Goal: Information Seeking & Learning: Find specific fact

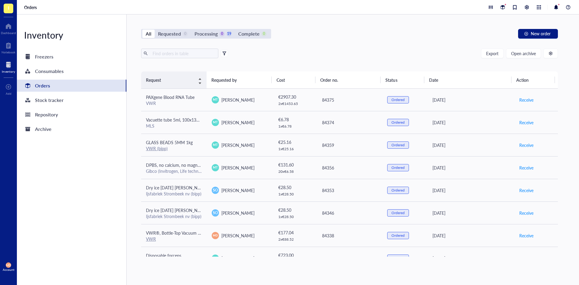
click at [196, 77] on div "Request" at bounding box center [174, 80] width 56 height 7
click at [201, 80] on div "Request" at bounding box center [174, 80] width 56 height 7
click at [239, 83] on th "Requested by" at bounding box center [239, 80] width 65 height 17
click at [233, 80] on th "Requested by" at bounding box center [239, 80] width 65 height 17
click at [228, 56] on div "Export Open archive" at bounding box center [349, 54] width 417 height 10
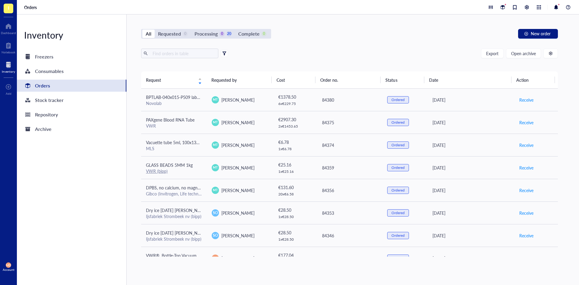
click at [226, 53] on span at bounding box center [224, 53] width 7 height 7
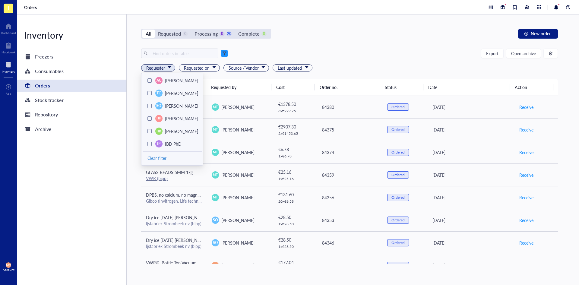
click at [170, 64] on div "Requester" at bounding box center [158, 67] width 34 height 7
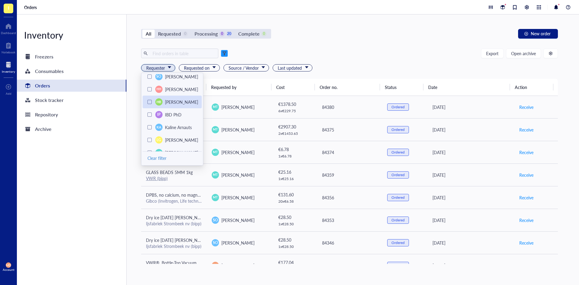
scroll to position [49, 0]
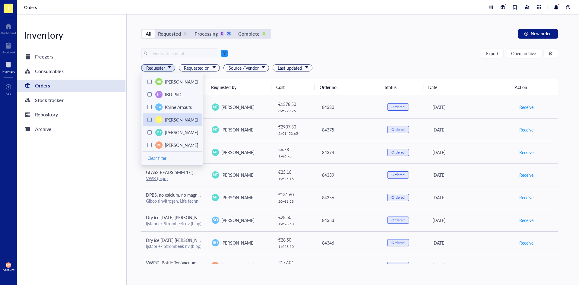
click at [150, 120] on div at bounding box center [150, 120] width 4 height 4
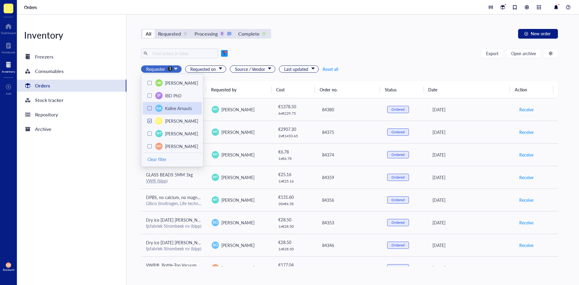
click at [149, 109] on div at bounding box center [150, 108] width 4 height 4
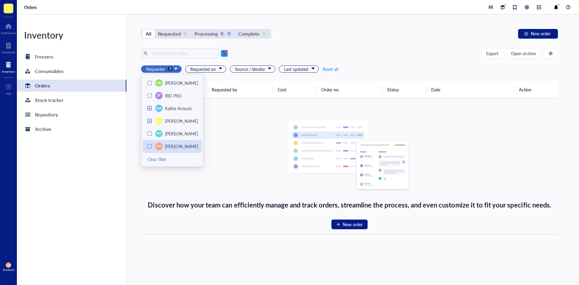
click at [150, 148] on div at bounding box center [150, 146] width 4 height 4
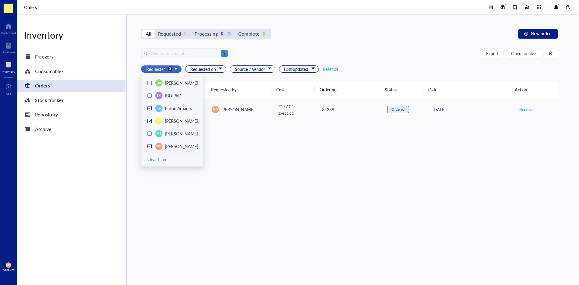
click at [255, 148] on div "Request Requested by Cost Order no. Status Date Action VWR®, Bottle-Top Vacuum …" at bounding box center [349, 173] width 417 height 185
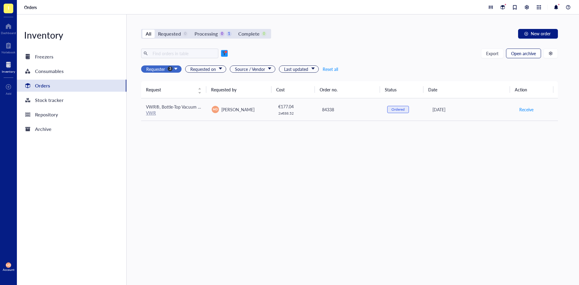
click at [526, 55] on span "Open archive" at bounding box center [523, 53] width 25 height 5
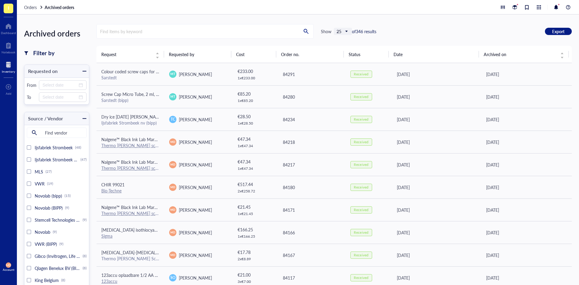
click at [346, 32] on span "25" at bounding box center [344, 31] width 14 height 5
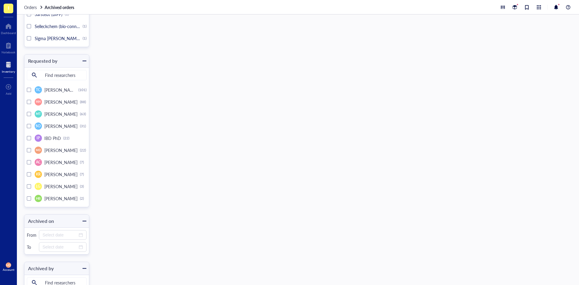
scroll to position [965, 0]
click at [29, 150] on div at bounding box center [29, 151] width 4 height 4
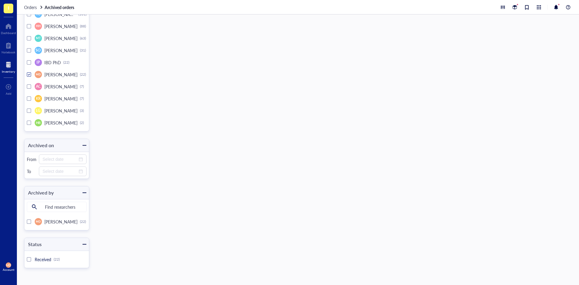
scroll to position [205, 0]
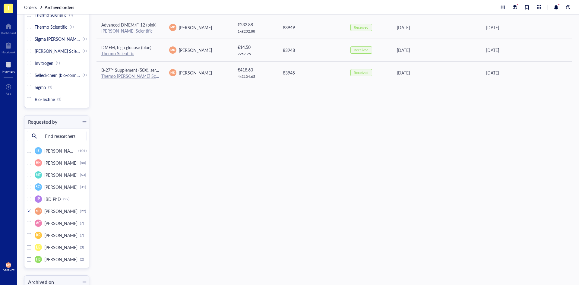
click at [27, 199] on div at bounding box center [29, 199] width 4 height 4
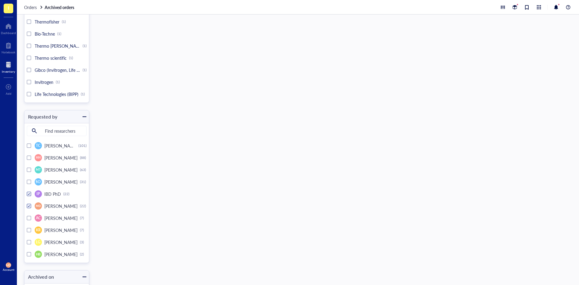
scroll to position [428, 0]
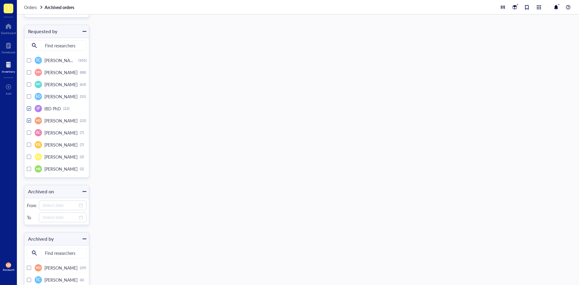
click at [30, 156] on div at bounding box center [29, 157] width 4 height 4
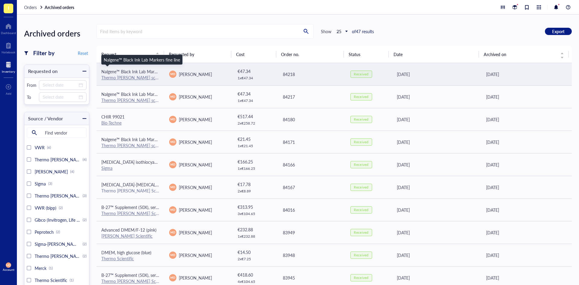
drag, startPoint x: 139, startPoint y: 70, endPoint x: 131, endPoint y: 72, distance: 8.3
click at [131, 72] on span "Nalgene™ Black Ink Lab Markers fine line" at bounding box center [139, 71] width 76 height 6
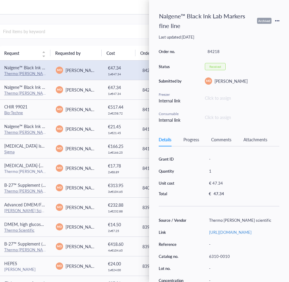
click at [192, 141] on div "Progress" at bounding box center [191, 139] width 16 height 7
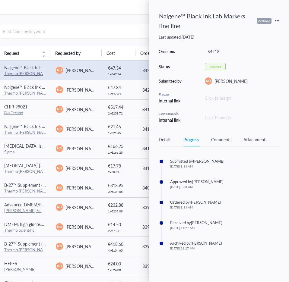
click at [167, 142] on div "Details" at bounding box center [165, 139] width 13 height 7
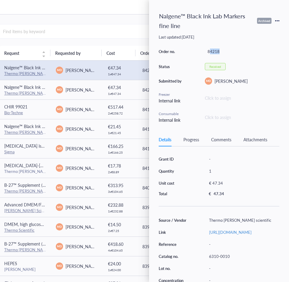
drag, startPoint x: 220, startPoint y: 52, endPoint x: 209, endPoint y: 53, distance: 11.2
click at [209, 53] on div "84218" at bounding box center [242, 51] width 75 height 8
click at [222, 52] on div "84218" at bounding box center [242, 51] width 75 height 8
click at [221, 51] on div "84218" at bounding box center [242, 51] width 75 height 8
click at [219, 51] on div "84218" at bounding box center [242, 51] width 75 height 8
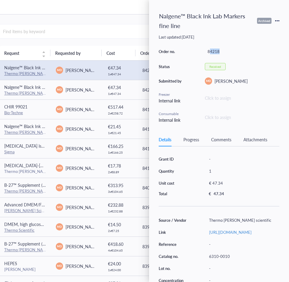
click at [215, 52] on div "84218" at bounding box center [242, 51] width 75 height 8
click at [223, 51] on div "84218" at bounding box center [242, 51] width 75 height 8
drag, startPoint x: 219, startPoint y: 52, endPoint x: 206, endPoint y: 54, distance: 12.8
click at [206, 54] on div "84218" at bounding box center [242, 51] width 75 height 8
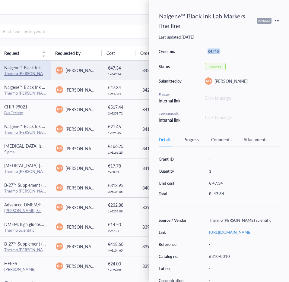
copy div "84218"
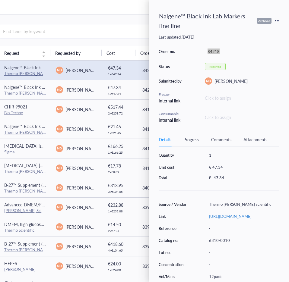
scroll to position [35, 0]
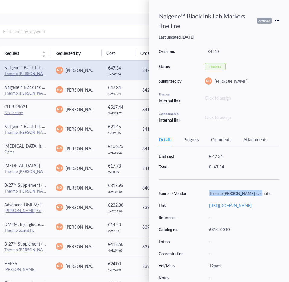
drag, startPoint x: 254, startPoint y: 186, endPoint x: 208, endPoint y: 187, distance: 46.2
click at [208, 189] on div "Thermo [PERSON_NAME] scientific" at bounding box center [242, 193] width 73 height 8
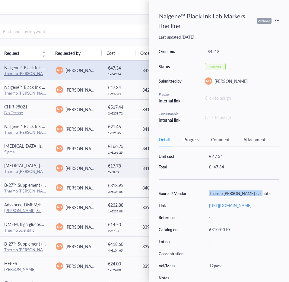
copy div "Thermo [PERSON_NAME] scientific"
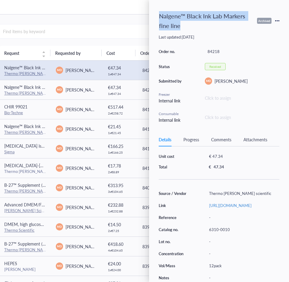
drag, startPoint x: 187, startPoint y: 27, endPoint x: 160, endPoint y: 17, distance: 29.0
click at [160, 17] on div "Nalgene™ Black Ink Lab Markers fine line" at bounding box center [204, 21] width 97 height 22
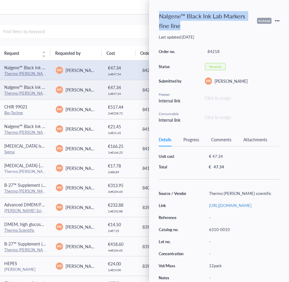
copy div "Nalgene™ Black Ink Lab Markers fine line"
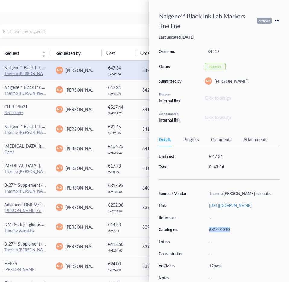
drag, startPoint x: 231, startPoint y: 227, endPoint x: 205, endPoint y: 229, distance: 26.3
click at [205, 229] on div "Source / Vendor Thermo [PERSON_NAME] scientific Link [URL][DOMAIN_NAME] Referen…" at bounding box center [219, 235] width 121 height 93
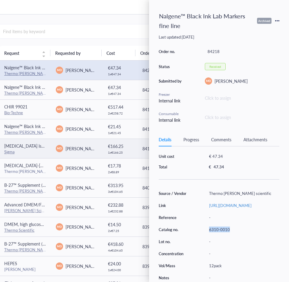
copy div "6310-0010"
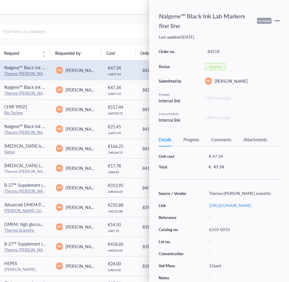
click at [138, 15] on div "Archived orders Filter by Reset Requested on From To Source / Vendor Find vendo…" at bounding box center [113, 148] width 386 height 268
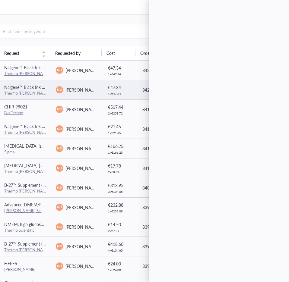
click at [20, 84] on span "Nalgene™ Black Ink Lab Markers" at bounding box center [34, 87] width 61 height 6
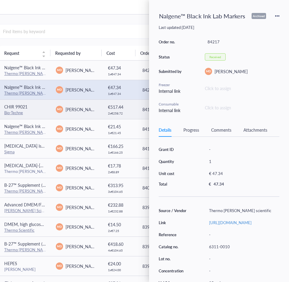
click at [18, 107] on span "CHIR 99021" at bounding box center [15, 107] width 23 height 6
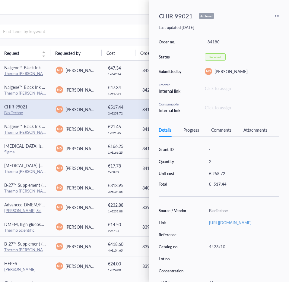
click at [198, 126] on div "Details Progress Comments Attachments" at bounding box center [219, 130] width 121 height 14
click at [195, 130] on div "Progress" at bounding box center [191, 130] width 16 height 7
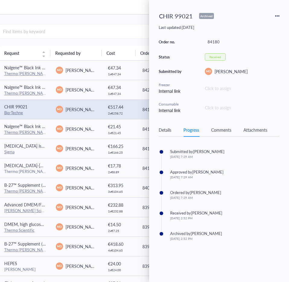
click at [162, 131] on div "Details" at bounding box center [165, 130] width 13 height 7
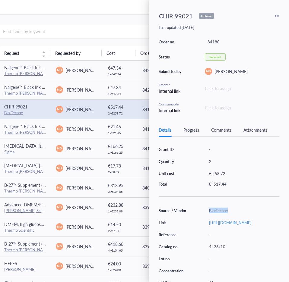
drag, startPoint x: 236, startPoint y: 212, endPoint x: 208, endPoint y: 214, distance: 28.1
click at [208, 214] on div "Bio-Techne" at bounding box center [242, 211] width 73 height 8
copy div "Bio-Techne"
drag, startPoint x: 158, startPoint y: 17, endPoint x: 195, endPoint y: 17, distance: 36.5
click at [195, 17] on div "CHIR 99021" at bounding box center [175, 16] width 39 height 13
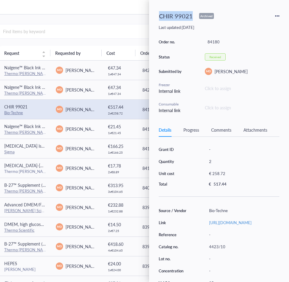
copy div "CHIR 99021"
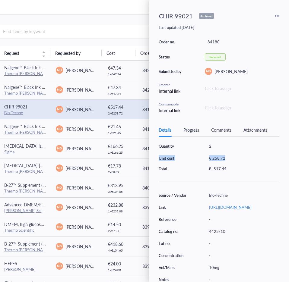
scroll to position [14, 0]
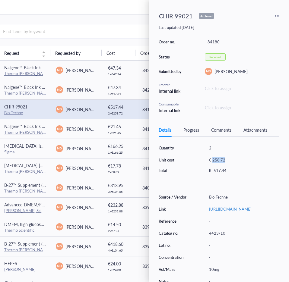
drag, startPoint x: 226, startPoint y: 147, endPoint x: 213, endPoint y: 162, distance: 20.1
click at [213, 162] on div "€ 258.72" at bounding box center [241, 160] width 71 height 8
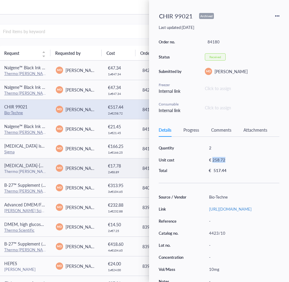
copy div "258.72"
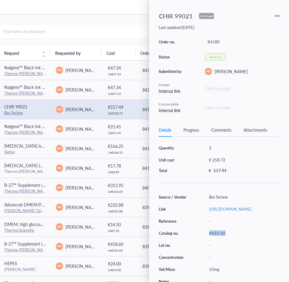
drag, startPoint x: 224, startPoint y: 240, endPoint x: 209, endPoint y: 241, distance: 15.4
click at [209, 238] on div "4423/10" at bounding box center [242, 233] width 73 height 8
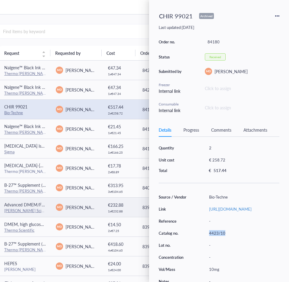
copy div "4423/10"
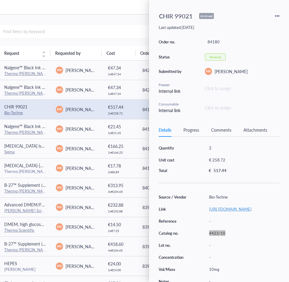
scroll to position [25, 0]
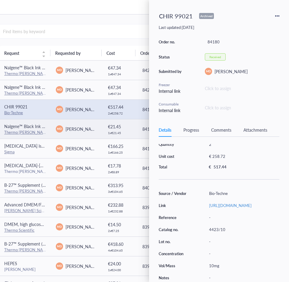
click at [22, 126] on span "Nalgene™ Black Ink Lab Markers" at bounding box center [34, 126] width 61 height 6
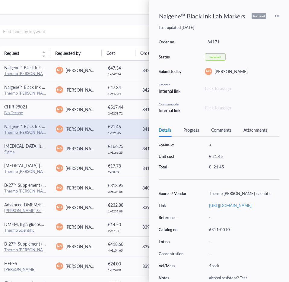
click at [25, 148] on span "[MEDICAL_DATA] isothiocyanate–dextran (FITC)" at bounding box center [49, 146] width 90 height 6
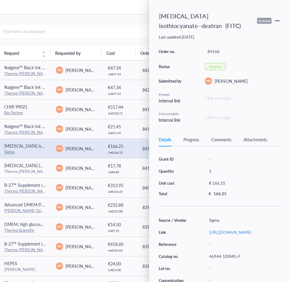
click at [187, 141] on div "Progress" at bounding box center [191, 139] width 16 height 7
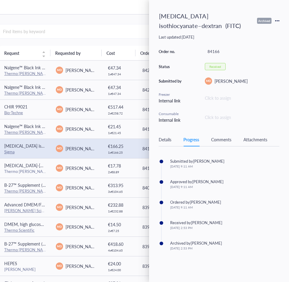
click at [164, 141] on div "Details" at bounding box center [165, 139] width 13 height 7
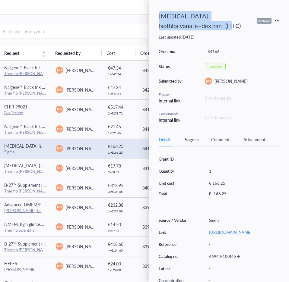
drag, startPoint x: 167, startPoint y: 17, endPoint x: 155, endPoint y: 14, distance: 12.1
click at [155, 14] on div "[MEDICAL_DATA] isothiocyanate–dextran (FITC) Archived Last updated: [DATE] Orde…" at bounding box center [219, 141] width 140 height 282
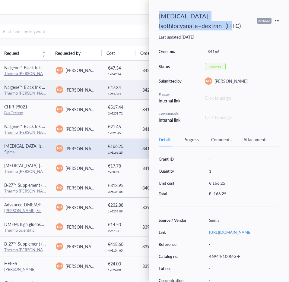
copy div "[MEDICAL_DATA] isothiocyanate–dextran (FITC)"
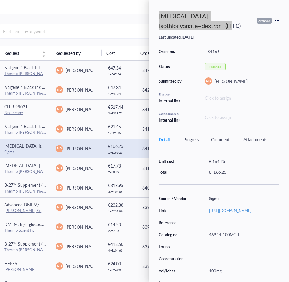
scroll to position [0, 0]
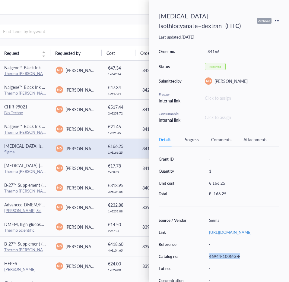
drag, startPoint x: 240, startPoint y: 268, endPoint x: 207, endPoint y: 269, distance: 33.2
click at [207, 261] on div "46944-100MG-F" at bounding box center [242, 257] width 73 height 8
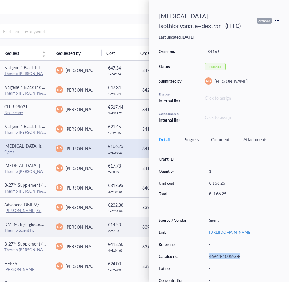
copy div "46944-100MG-F"
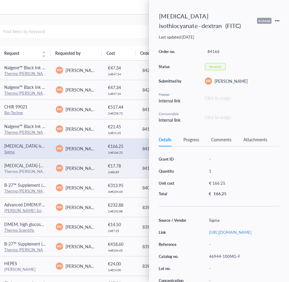
click at [56, 171] on span "MD" at bounding box center [59, 168] width 7 height 7
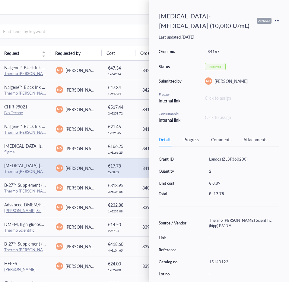
click at [188, 144] on div "Details Progress Comments Attachments" at bounding box center [219, 140] width 121 height 14
click at [191, 141] on div "Progress" at bounding box center [191, 139] width 16 height 7
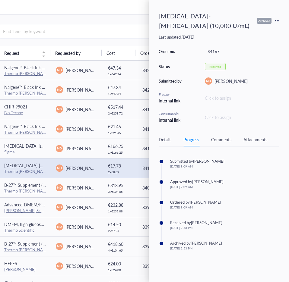
click at [175, 141] on div "Details Progress Comments Attachments" at bounding box center [219, 140] width 121 height 14
click at [170, 141] on div "Details" at bounding box center [165, 139] width 13 height 7
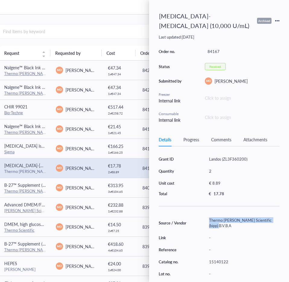
drag, startPoint x: 213, startPoint y: 222, endPoint x: 209, endPoint y: 222, distance: 3.9
click at [209, 222] on div "Thermo [PERSON_NAME] Scientific (bipp) B.V.B.A" at bounding box center [242, 223] width 73 height 14
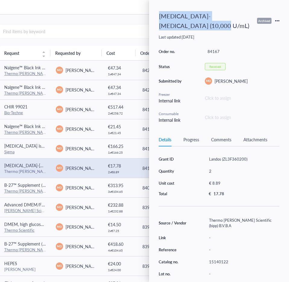
drag, startPoint x: 177, startPoint y: 25, endPoint x: 159, endPoint y: 14, distance: 21.1
click at [159, 14] on div "[MEDICAL_DATA]-[MEDICAL_DATA] (10,000 U/mL)" at bounding box center [204, 21] width 97 height 22
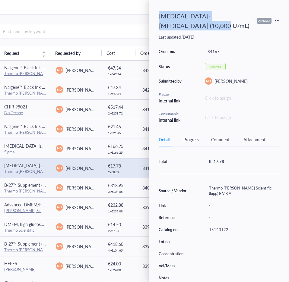
scroll to position [35, 0]
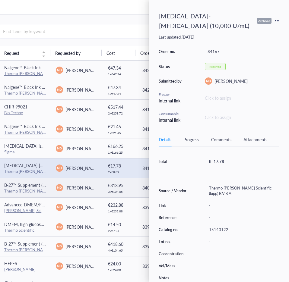
click at [40, 187] on span "B-27™ Supplement (50X), serum free" at bounding box center [38, 185] width 69 height 6
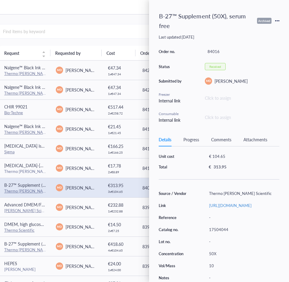
click at [191, 136] on div "Details Progress Comments Attachments" at bounding box center [219, 140] width 121 height 14
click at [189, 139] on div "Progress" at bounding box center [191, 139] width 16 height 7
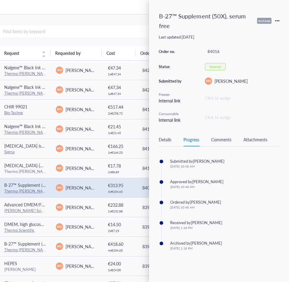
click at [169, 141] on div "Details" at bounding box center [165, 139] width 13 height 7
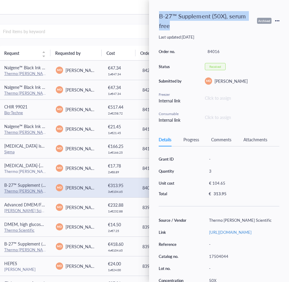
drag, startPoint x: 171, startPoint y: 27, endPoint x: 157, endPoint y: 17, distance: 17.9
click at [157, 17] on div "B-27™ Supplement (50X), serum free" at bounding box center [204, 21] width 97 height 22
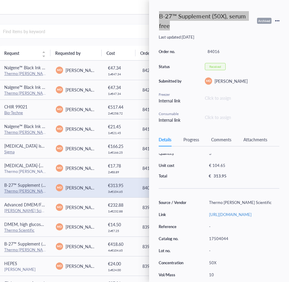
scroll to position [35, 0]
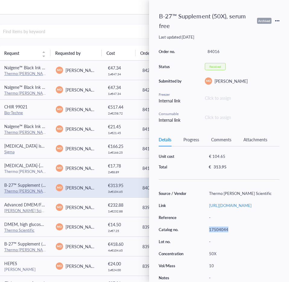
drag, startPoint x: 231, startPoint y: 226, endPoint x: 206, endPoint y: 228, distance: 24.2
click at [206, 228] on div "17504044" at bounding box center [242, 230] width 73 height 8
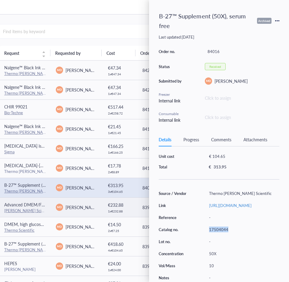
click at [15, 209] on link "[PERSON_NAME] Scientific" at bounding box center [28, 211] width 48 height 6
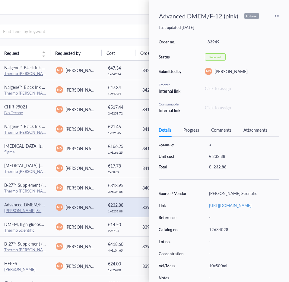
scroll to position [25, 0]
click at [188, 129] on div "Progress" at bounding box center [191, 130] width 16 height 7
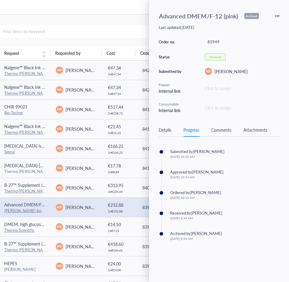
click at [167, 128] on div "Details" at bounding box center [165, 130] width 13 height 7
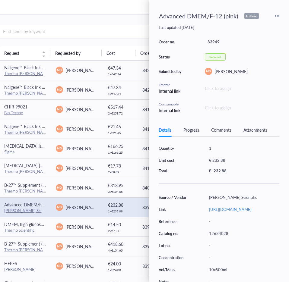
scroll to position [25, 0]
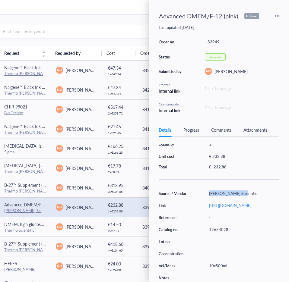
drag, startPoint x: 214, startPoint y: 187, endPoint x: 209, endPoint y: 189, distance: 5.6
click at [209, 189] on div "[PERSON_NAME] Scientific" at bounding box center [242, 193] width 73 height 8
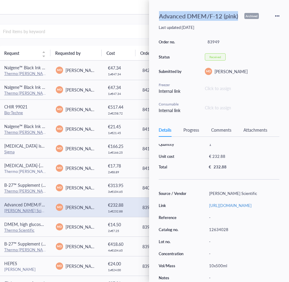
drag, startPoint x: 160, startPoint y: 17, endPoint x: 242, endPoint y: 17, distance: 81.8
click at [242, 17] on div "Advanced DMEM/F-12 (pink) Archived" at bounding box center [219, 16] width 121 height 13
drag, startPoint x: 227, startPoint y: 227, endPoint x: 210, endPoint y: 228, distance: 16.6
click at [210, 228] on div "12634028" at bounding box center [242, 230] width 73 height 8
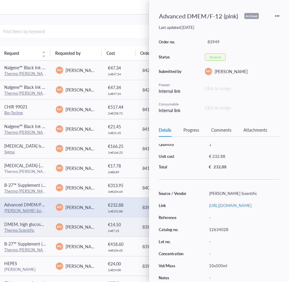
click at [20, 225] on span "DMEM, high glucose (blue)" at bounding box center [29, 224] width 50 height 6
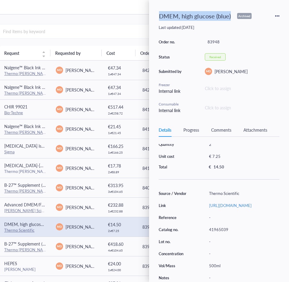
drag, startPoint x: 232, startPoint y: 17, endPoint x: 160, endPoint y: 15, distance: 71.8
click at [160, 15] on div "DMEM, high glucose (blue)" at bounding box center [194, 16] width 77 height 13
click at [189, 130] on div "Progress" at bounding box center [191, 130] width 16 height 7
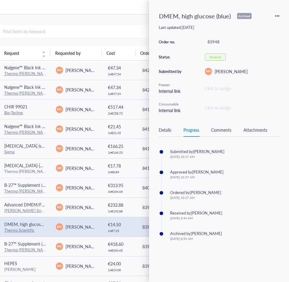
click at [165, 130] on div "Details" at bounding box center [165, 130] width 13 height 7
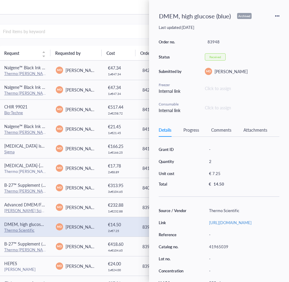
click at [251, 212] on div "Thermo Scientific" at bounding box center [242, 211] width 73 height 8
click at [250, 213] on div "Thermo Scientific" at bounding box center [242, 211] width 73 height 8
drag, startPoint x: 244, startPoint y: 212, endPoint x: 206, endPoint y: 213, distance: 37.4
click at [206, 213] on div "Thermo Scientific" at bounding box center [242, 211] width 73 height 8
click at [218, 251] on div "41965039" at bounding box center [242, 247] width 73 height 8
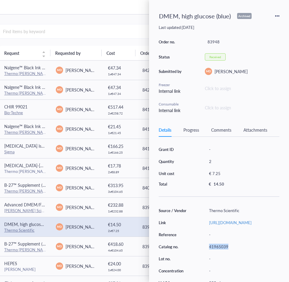
click at [218, 251] on div "41965039" at bounding box center [242, 247] width 73 height 8
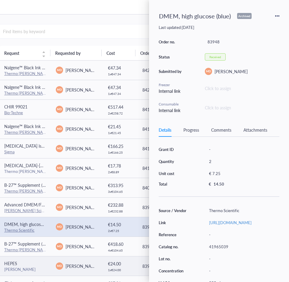
click at [18, 264] on div "HEPES" at bounding box center [25, 263] width 42 height 7
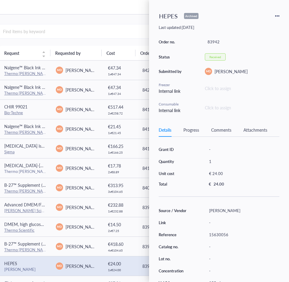
click at [182, 128] on div "Details Progress Comments Attachments" at bounding box center [219, 130] width 121 height 14
click at [191, 129] on div "Progress" at bounding box center [191, 130] width 16 height 7
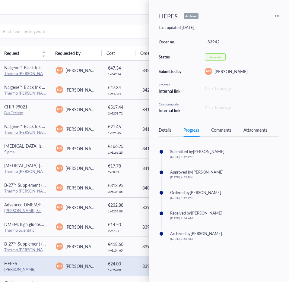
click at [165, 125] on div "Details Progress Comments Attachments" at bounding box center [219, 130] width 121 height 14
click at [171, 129] on div "Details" at bounding box center [165, 130] width 13 height 7
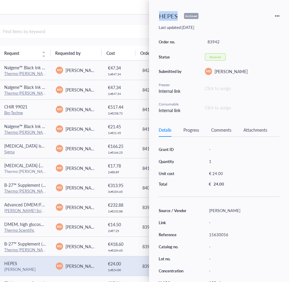
drag, startPoint x: 177, startPoint y: 16, endPoint x: 159, endPoint y: 19, distance: 18.1
click at [159, 19] on div "HEPES" at bounding box center [168, 16] width 24 height 13
click at [223, 232] on div "15630056" at bounding box center [242, 235] width 73 height 8
click at [222, 232] on div "15630056" at bounding box center [242, 235] width 73 height 8
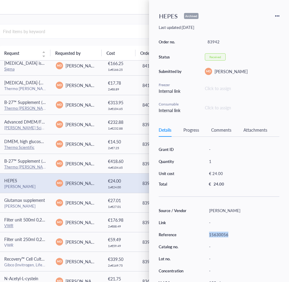
scroll to position [91, 0]
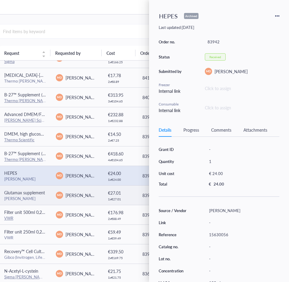
click at [32, 196] on div "[PERSON_NAME]" at bounding box center [25, 198] width 42 height 5
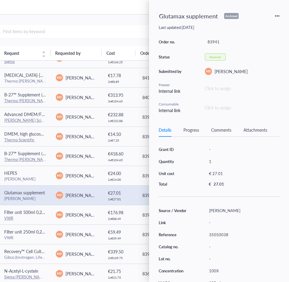
click at [185, 132] on div "Progress" at bounding box center [191, 130] width 16 height 7
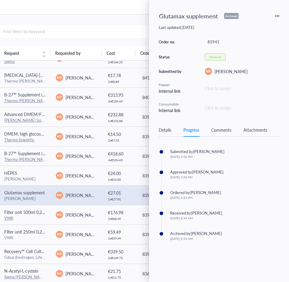
click at [165, 132] on div "Details" at bounding box center [165, 130] width 13 height 7
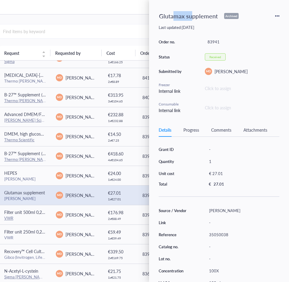
drag, startPoint x: 177, startPoint y: 18, endPoint x: 193, endPoint y: 18, distance: 16.3
click at [193, 18] on div "Glutamax supplement" at bounding box center [188, 16] width 64 height 13
drag, startPoint x: 218, startPoint y: 16, endPoint x: 160, endPoint y: 17, distance: 57.9
click at [160, 17] on div "Glutamax supplement" at bounding box center [188, 16] width 64 height 13
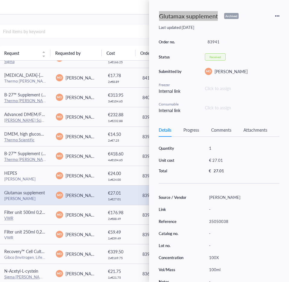
scroll to position [20, 0]
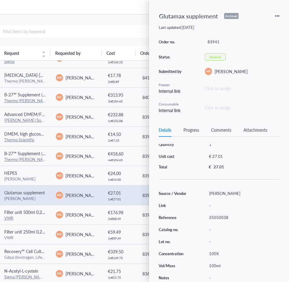
click at [116, 15] on div "Archived orders Filter by Reset Requested on From To Source / Vendor Find vendo…" at bounding box center [113, 148] width 386 height 268
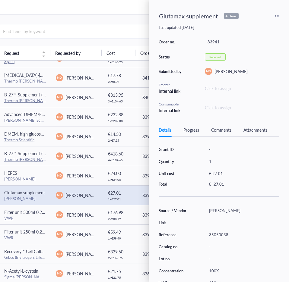
click at [222, 236] on div "35050038" at bounding box center [242, 235] width 73 height 8
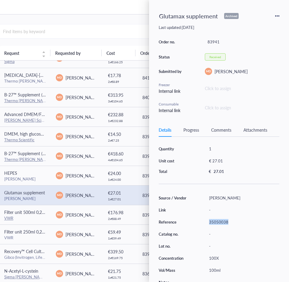
scroll to position [20, 0]
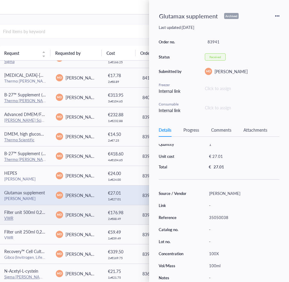
click at [45, 215] on span "Filter unit 500ml 0,2µm PES membrane sterile" at bounding box center [47, 212] width 86 height 6
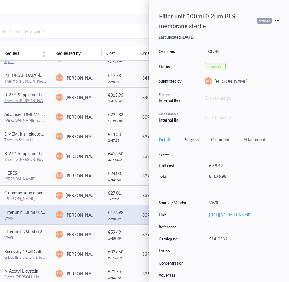
scroll to position [0, 0]
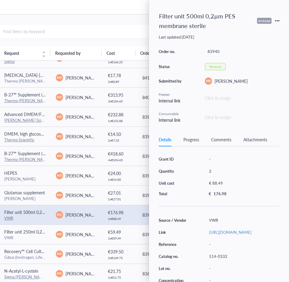
click at [194, 146] on div "Details Progress Comments Attachments" at bounding box center [219, 140] width 121 height 14
click at [193, 142] on div "Progress" at bounding box center [191, 139] width 16 height 7
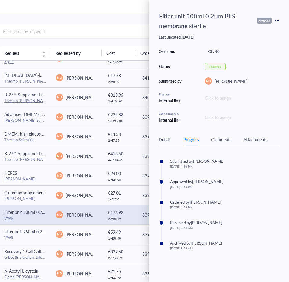
click at [168, 145] on div "Details Progress Comments Attachments" at bounding box center [219, 140] width 121 height 14
click at [167, 142] on div "Details" at bounding box center [165, 139] width 13 height 7
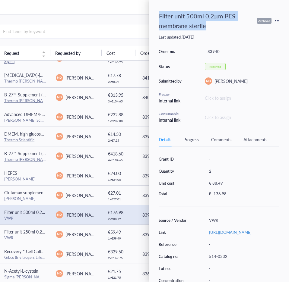
drag, startPoint x: 205, startPoint y: 27, endPoint x: 159, endPoint y: 17, distance: 46.8
click at [159, 17] on div "Filter unit 500ml 0,2µm PES membrane sterile" at bounding box center [204, 21] width 97 height 22
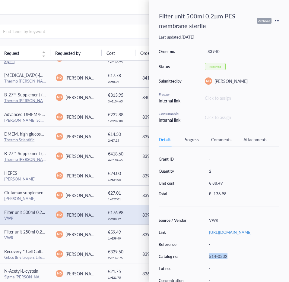
click at [208, 261] on div "514-0332" at bounding box center [242, 257] width 73 height 8
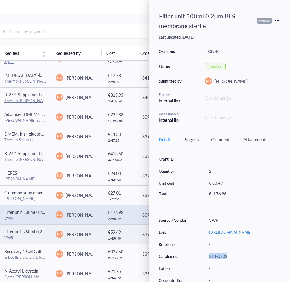
click at [19, 232] on span "Filter unit 250ml 0,2µm PES membrane sterile" at bounding box center [47, 232] width 86 height 6
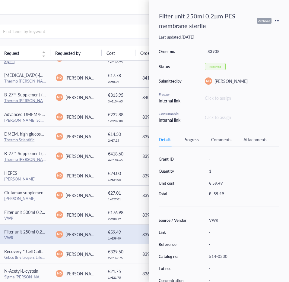
click at [189, 137] on div "Progress" at bounding box center [191, 139] width 16 height 7
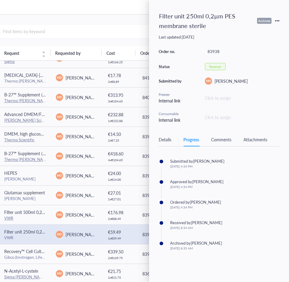
click at [163, 142] on div "Details" at bounding box center [165, 139] width 13 height 7
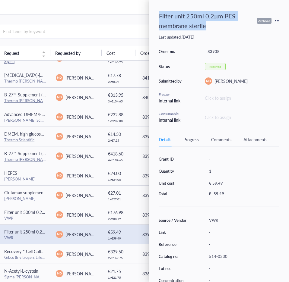
drag, startPoint x: 185, startPoint y: 17, endPoint x: 159, endPoint y: 11, distance: 26.3
click at [159, 11] on div "Filter unit 250ml 0,2µm PES membrane sterile" at bounding box center [204, 21] width 97 height 22
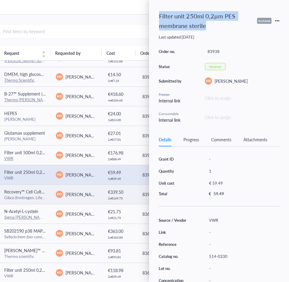
scroll to position [151, 0]
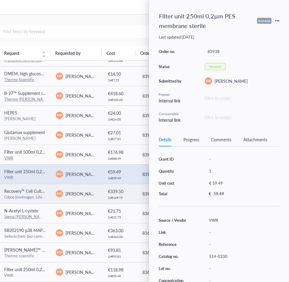
drag, startPoint x: 31, startPoint y: 194, endPoint x: 27, endPoint y: 186, distance: 8.4
click at [31, 194] on span "Recovery™ Cell Culture Freezing Medium" at bounding box center [42, 191] width 76 height 6
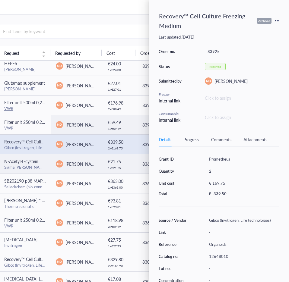
scroll to position [211, 0]
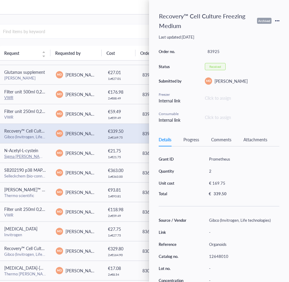
click at [194, 142] on div "Progress" at bounding box center [191, 139] width 16 height 7
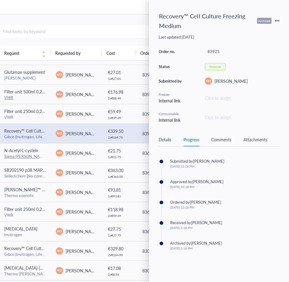
click at [167, 140] on div "Details" at bounding box center [165, 139] width 13 height 7
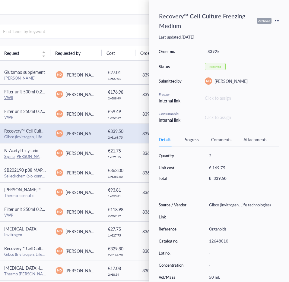
scroll to position [29, 0]
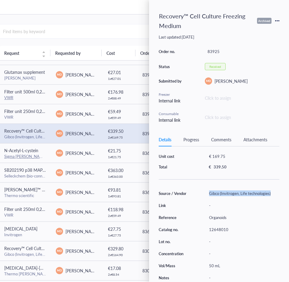
drag, startPoint x: 269, startPoint y: 190, endPoint x: 208, endPoint y: 191, distance: 61.2
click at [208, 191] on div "Gibco (Invitrogen, Life technologies)" at bounding box center [242, 193] width 73 height 8
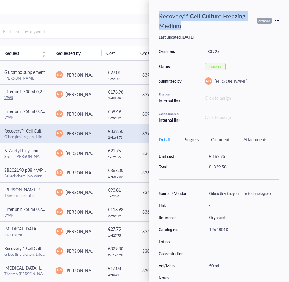
drag, startPoint x: 176, startPoint y: 23, endPoint x: 151, endPoint y: 10, distance: 27.8
click at [151, 10] on div "Recovery™ Cell Culture Freezing Medium Archived Last updated: [DATE] Order no. …" at bounding box center [219, 141] width 140 height 282
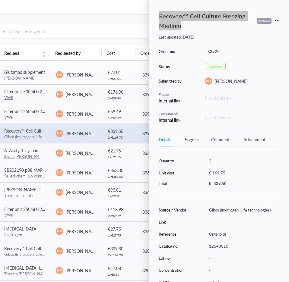
scroll to position [0, 0]
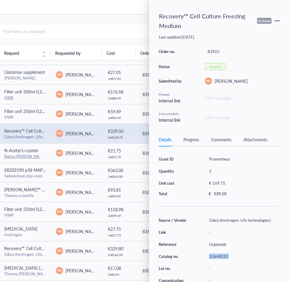
drag, startPoint x: 213, startPoint y: 259, endPoint x: 203, endPoint y: 259, distance: 10.0
click at [203, 259] on div "Source / Vendor Gibco (Invitrogen, Life technologies) Link - Reference Organoid…" at bounding box center [219, 262] width 121 height 93
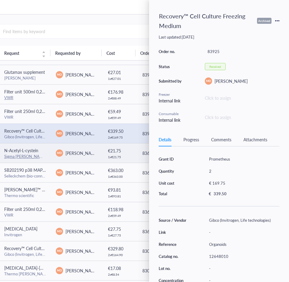
click at [21, 152] on span "N-Acetyl-L-cystein" at bounding box center [21, 151] width 34 height 6
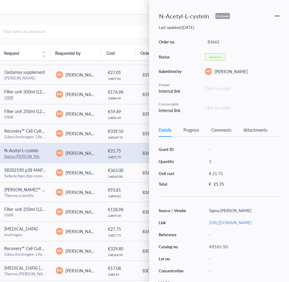
click at [192, 130] on div "Progress" at bounding box center [191, 130] width 16 height 7
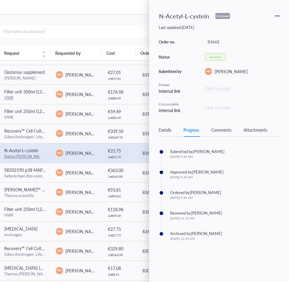
click at [167, 132] on div "Details" at bounding box center [165, 130] width 13 height 7
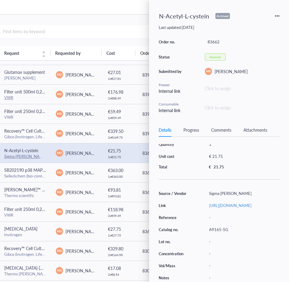
scroll to position [30, 0]
drag, startPoint x: 225, startPoint y: 180, endPoint x: 208, endPoint y: 183, distance: 16.8
click at [208, 189] on div "Sigma [PERSON_NAME]" at bounding box center [242, 193] width 73 height 8
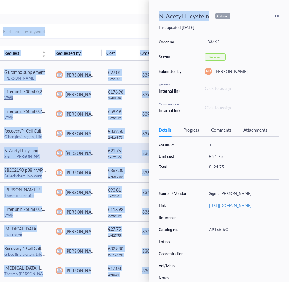
drag, startPoint x: 208, startPoint y: 17, endPoint x: 147, endPoint y: 18, distance: 60.6
click at [147, 18] on div "I Dashboard Notebook Inventory To pick up a draggable item, press the space bar…" at bounding box center [96, 141] width 386 height 282
click at [191, 18] on div "N-Acetyl-L-cystein" at bounding box center [184, 16] width 56 height 13
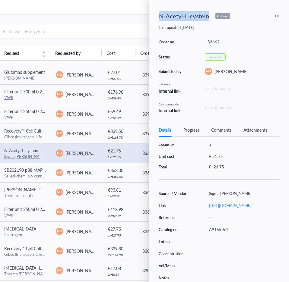
drag, startPoint x: 205, startPoint y: 17, endPoint x: 159, endPoint y: 17, distance: 46.8
click at [159, 17] on div "N-Acetyl-L-cystein" at bounding box center [184, 16] width 56 height 13
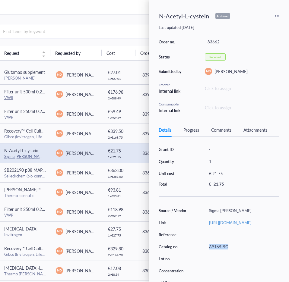
drag, startPoint x: 229, startPoint y: 270, endPoint x: 208, endPoint y: 269, distance: 20.8
click at [208, 251] on div "A9165-5G" at bounding box center [242, 247] width 73 height 8
click at [249, 263] on div "-" at bounding box center [242, 259] width 73 height 8
drag, startPoint x: 227, startPoint y: 269, endPoint x: 209, endPoint y: 273, distance: 18.6
click at [209, 273] on div "Source / Vendor Sigma [PERSON_NAME] Link [URL][DOMAIN_NAME] Reference - Catalog…" at bounding box center [219, 253] width 121 height 93
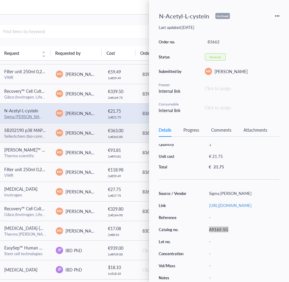
scroll to position [266, 0]
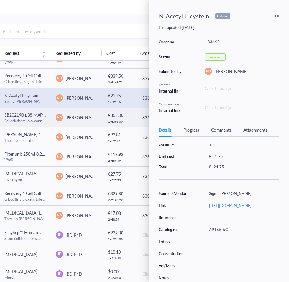
click at [31, 111] on td "SB202190 p38 MAPK inhibitor Selleckchem (bio-connect)bipp" at bounding box center [25, 118] width 52 height 20
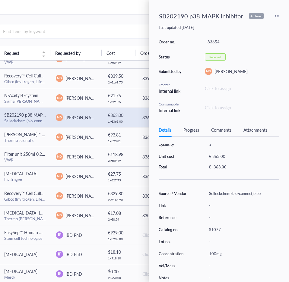
scroll to position [20, 0]
click at [208, 18] on div "SB202190 p38 MAPK inhibitor" at bounding box center [200, 16] width 89 height 13
click at [191, 132] on div "Progress" at bounding box center [191, 130] width 16 height 7
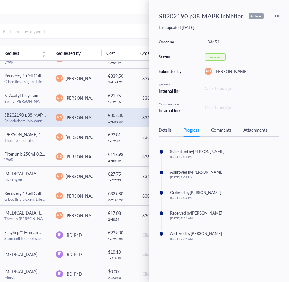
scroll to position [0, 0]
drag, startPoint x: 158, startPoint y: 126, endPoint x: 161, endPoint y: 128, distance: 4.1
click at [158, 126] on div "SB202190 p38 MAPK inhibitor Archived Last updated: [DATE] Order no. 83654 Statu…" at bounding box center [219, 141] width 140 height 282
click at [163, 131] on div "Details" at bounding box center [165, 130] width 13 height 7
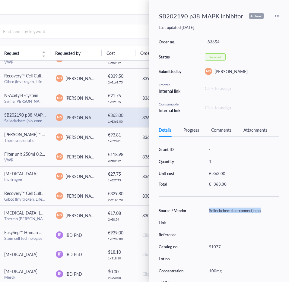
drag, startPoint x: 264, startPoint y: 212, endPoint x: 209, endPoint y: 213, distance: 54.6
click at [209, 213] on div "Selleckchem (bio-connect)bipp" at bounding box center [242, 211] width 73 height 8
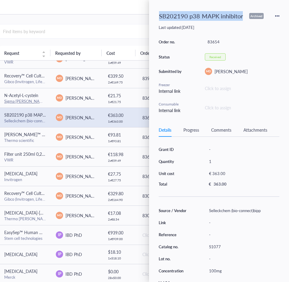
drag, startPoint x: 161, startPoint y: 18, endPoint x: 232, endPoint y: 24, distance: 72.1
click at [242, 19] on div "SB202190 p38 MAPK inhibitor" at bounding box center [200, 16] width 89 height 13
drag, startPoint x: 214, startPoint y: 247, endPoint x: 209, endPoint y: 250, distance: 5.3
click at [209, 250] on div "S1077" at bounding box center [242, 247] width 73 height 8
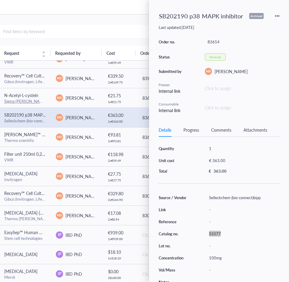
scroll to position [20, 0]
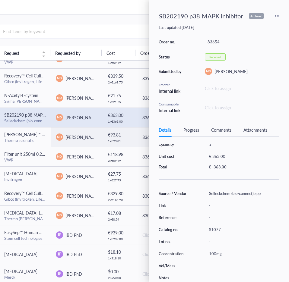
drag, startPoint x: 32, startPoint y: 143, endPoint x: 1, endPoint y: 120, distance: 39.1
click at [32, 142] on div "Thermo scientific" at bounding box center [25, 140] width 42 height 5
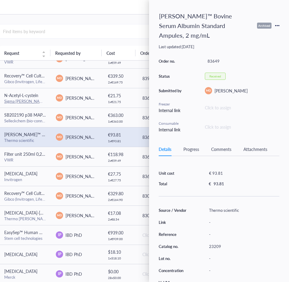
click at [194, 146] on div "Progress" at bounding box center [191, 149] width 16 height 7
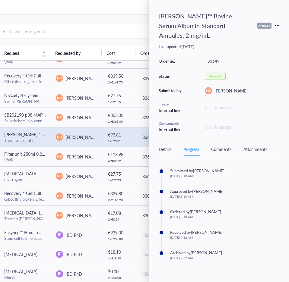
click at [164, 146] on div "Details" at bounding box center [165, 149] width 13 height 7
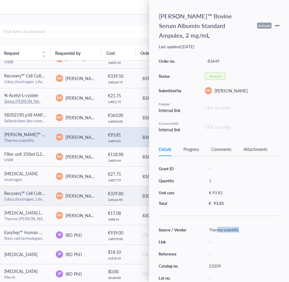
drag, startPoint x: 244, startPoint y: 222, endPoint x: 98, endPoint y: 188, distance: 150.2
click at [218, 226] on div "Thermo scientific" at bounding box center [242, 230] width 73 height 8
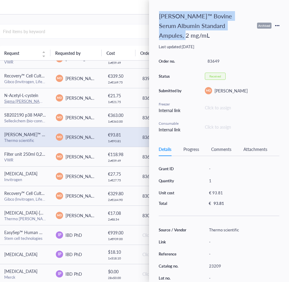
drag, startPoint x: 234, startPoint y: 25, endPoint x: 155, endPoint y: 17, distance: 79.2
click at [155, 17] on div "[PERSON_NAME]™ Bovine Serum Albumin Standard Ampules, 2 mg/mL Archived Last upd…" at bounding box center [219, 141] width 140 height 282
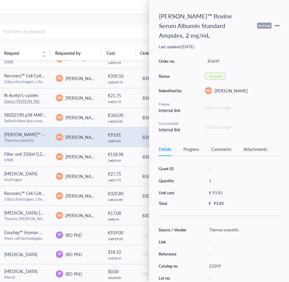
click at [217, 262] on div "23209" at bounding box center [242, 266] width 73 height 8
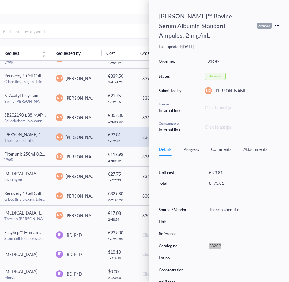
scroll to position [29, 0]
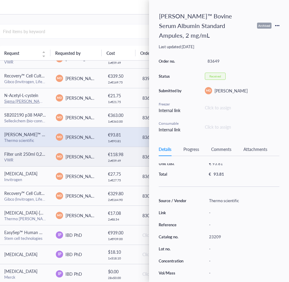
click at [51, 159] on td "MD [PERSON_NAME]" at bounding box center [77, 157] width 52 height 20
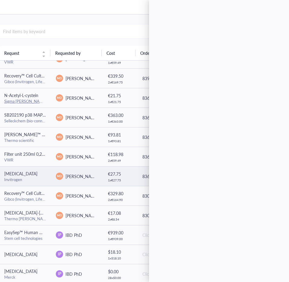
click at [37, 177] on div "Invitrogen" at bounding box center [25, 179] width 42 height 5
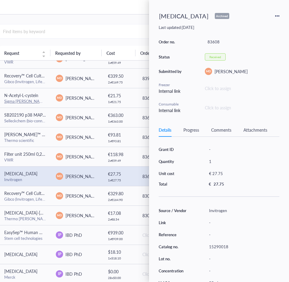
click at [186, 129] on div "Progress" at bounding box center [191, 130] width 16 height 7
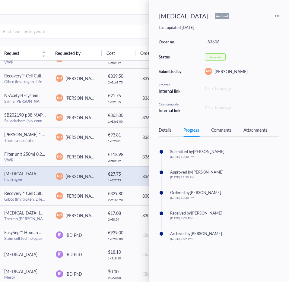
click at [165, 131] on div "Details" at bounding box center [165, 130] width 13 height 7
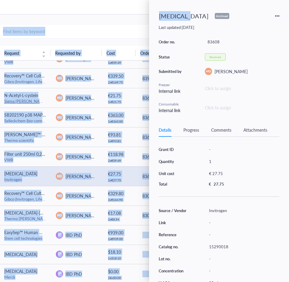
drag, startPoint x: 187, startPoint y: 18, endPoint x: 148, endPoint y: 18, distance: 39.2
click at [148, 18] on div "I Dashboard Notebook Inventory To pick up a draggable item, press the space bar…" at bounding box center [96, 141] width 386 height 282
click at [175, 16] on div "[MEDICAL_DATA]" at bounding box center [183, 16] width 55 height 13
click at [189, 16] on div "[MEDICAL_DATA]" at bounding box center [183, 16] width 55 height 13
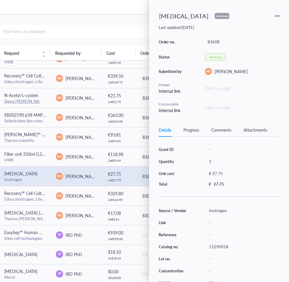
click at [202, 27] on div "Last updated: [DATE]" at bounding box center [219, 27] width 121 height 5
drag, startPoint x: 186, startPoint y: 14, endPoint x: 161, endPoint y: 15, distance: 25.1
click at [161, 15] on div "[MEDICAL_DATA]" at bounding box center [183, 16] width 55 height 13
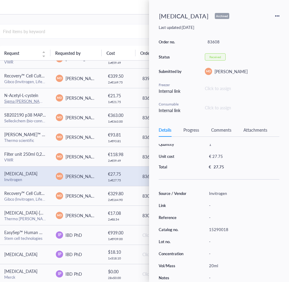
click at [215, 227] on div "15290018" at bounding box center [242, 230] width 73 height 8
click at [221, 226] on div "15290018" at bounding box center [242, 230] width 73 height 8
drag, startPoint x: 227, startPoint y: 227, endPoint x: 208, endPoint y: 231, distance: 19.1
click at [208, 231] on div "15290018" at bounding box center [242, 230] width 73 height 8
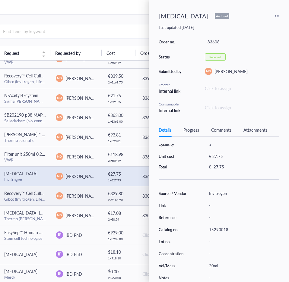
click at [27, 194] on span "Recovery™ Cell Culture Freezing Medium" at bounding box center [42, 193] width 76 height 6
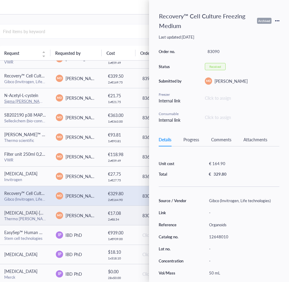
click at [26, 216] on span "[MEDICAL_DATA]-[MEDICAL_DATA] (10,000 U/mL)" at bounding box center [52, 213] width 96 height 6
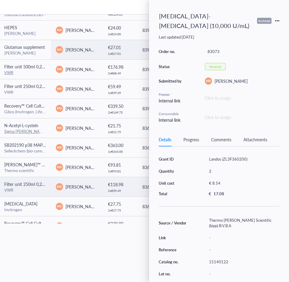
scroll to position [266, 0]
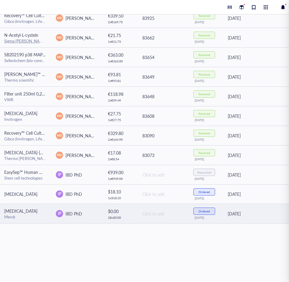
click at [28, 209] on span "[MEDICAL_DATA]" at bounding box center [20, 211] width 33 height 6
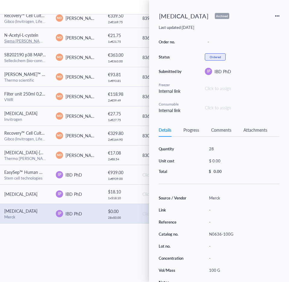
scroll to position [20, 0]
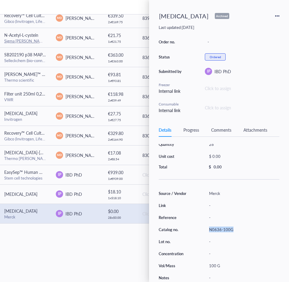
drag, startPoint x: 237, startPoint y: 227, endPoint x: 205, endPoint y: 231, distance: 31.9
click at [205, 231] on div "Source / Vendor Merck Link - Reference - Catalog no. N0636-100G Lot no. - Conce…" at bounding box center [219, 235] width 121 height 93
click at [197, 132] on div "Progress" at bounding box center [191, 130] width 16 height 7
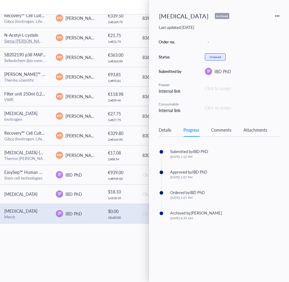
click at [164, 127] on div "Details" at bounding box center [165, 130] width 13 height 7
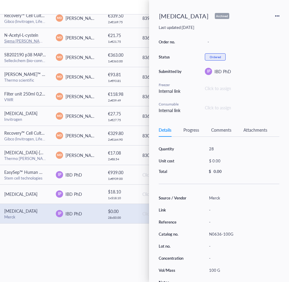
scroll to position [20, 0]
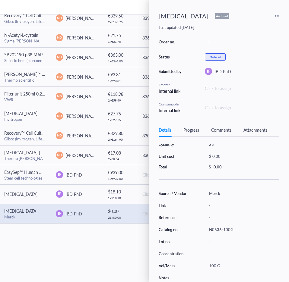
click at [190, 130] on div "Progress" at bounding box center [191, 130] width 16 height 7
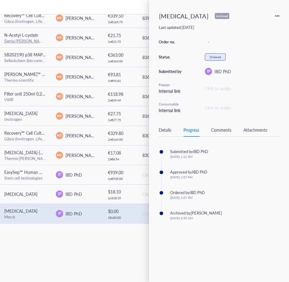
click at [165, 132] on div "Details" at bounding box center [165, 130] width 13 height 7
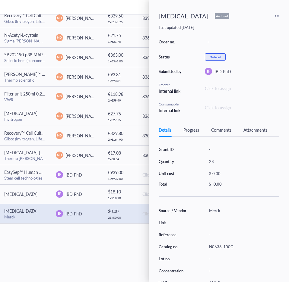
click at [170, 18] on div "[MEDICAL_DATA]" at bounding box center [183, 16] width 55 height 13
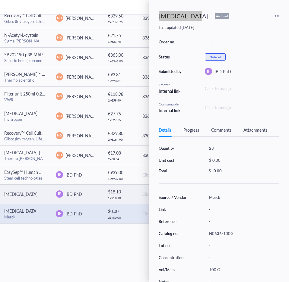
scroll to position [20, 0]
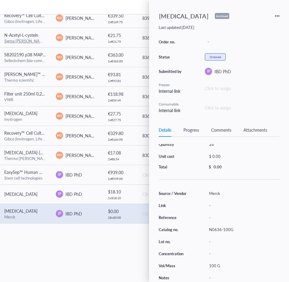
click at [236, 228] on div "N0636-100G" at bounding box center [242, 230] width 73 height 8
drag, startPoint x: 233, startPoint y: 228, endPoint x: 205, endPoint y: 228, distance: 27.8
click at [205, 228] on div "Source / Vendor Merck Link - Reference - Catalog no. N0636-100G Lot no. - Conce…" at bounding box center [219, 235] width 121 height 93
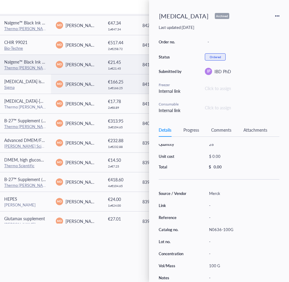
scroll to position [0, 0]
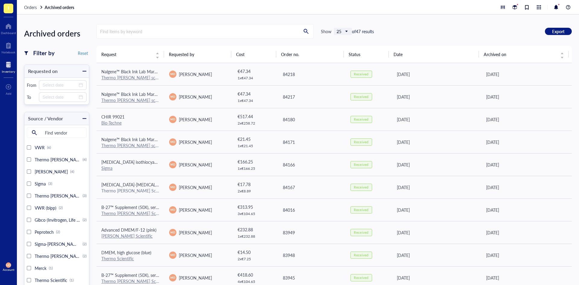
click at [346, 30] on span "25" at bounding box center [344, 31] width 14 height 5
click at [344, 53] on div "50" at bounding box center [343, 54] width 8 height 5
click at [13, 65] on div at bounding box center [8, 65] width 13 height 10
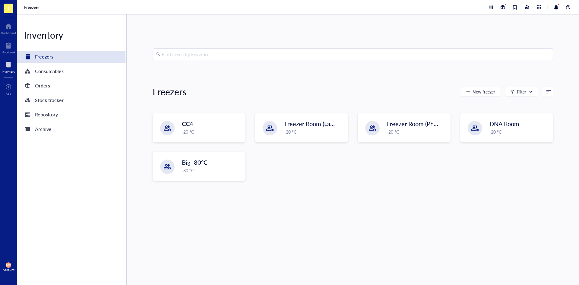
click at [77, 92] on div "Inventory Freezers Consumables Orders Stock tracker Repository Archive" at bounding box center [72, 149] width 110 height 271
click at [78, 89] on div "Orders" at bounding box center [72, 86] width 110 height 12
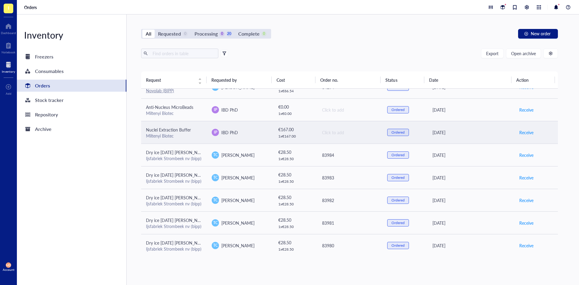
scroll to position [285, 0]
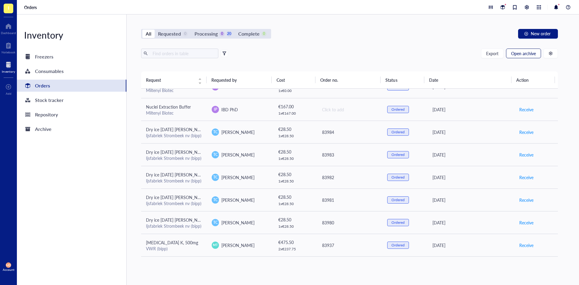
click at [526, 55] on span "Open archive" at bounding box center [523, 53] width 25 height 5
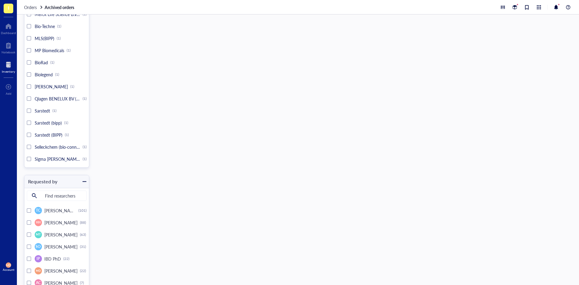
scroll to position [905, 0]
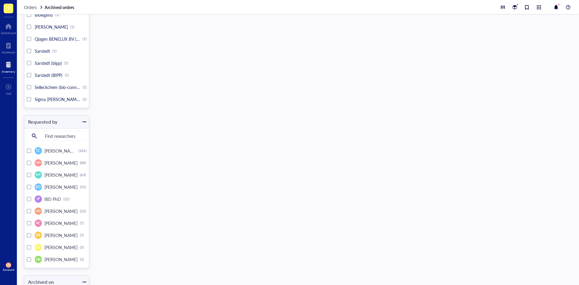
click at [28, 234] on div at bounding box center [29, 235] width 4 height 4
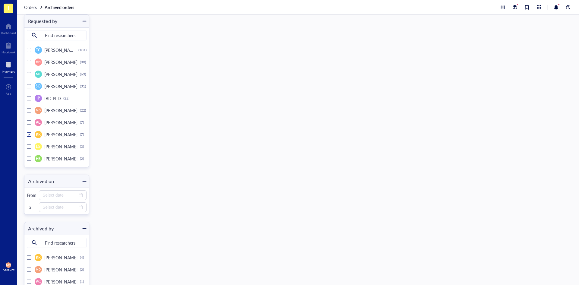
scroll to position [211, 0]
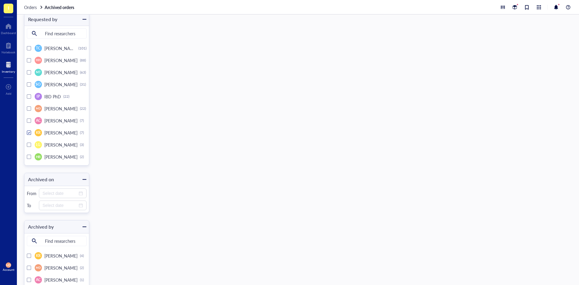
click at [29, 133] on div at bounding box center [28, 132] width 3 height 3
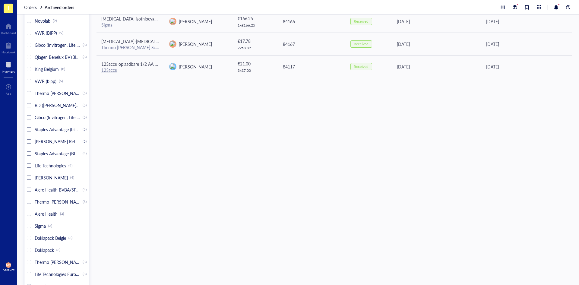
scroll to position [1008, 0]
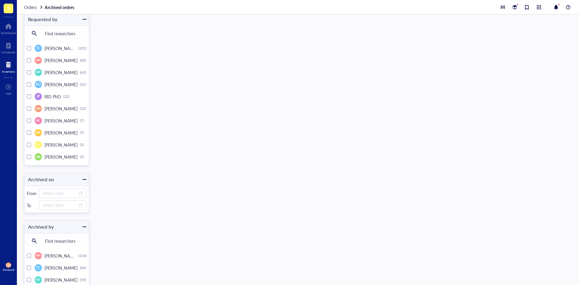
click at [29, 97] on div at bounding box center [29, 96] width 4 height 4
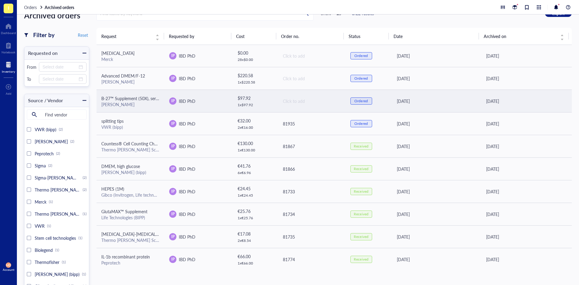
scroll to position [60, 0]
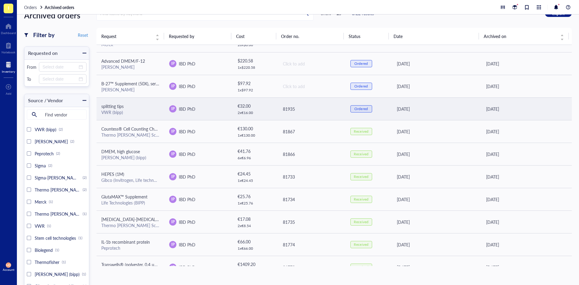
drag, startPoint x: 175, startPoint y: 108, endPoint x: 154, endPoint y: 113, distance: 21.5
click at [154, 113] on div "VWR (bipp)" at bounding box center [130, 112] width 58 height 5
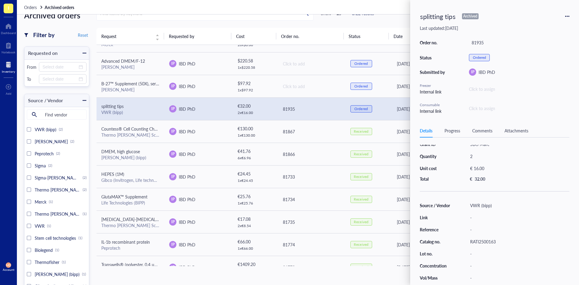
scroll to position [0, 0]
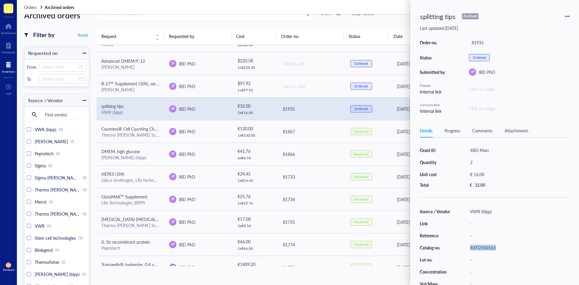
drag, startPoint x: 479, startPoint y: 249, endPoint x: 466, endPoint y: 250, distance: 12.7
click at [466, 250] on div "Source / Vendor VWR (bipp) Link - Reference - Catalog no. RATI2500163 Lot no. -…" at bounding box center [495, 253] width 150 height 93
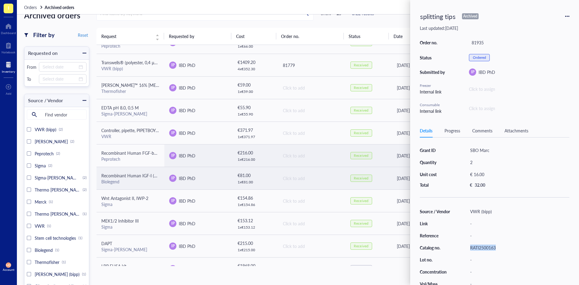
scroll to position [272, 0]
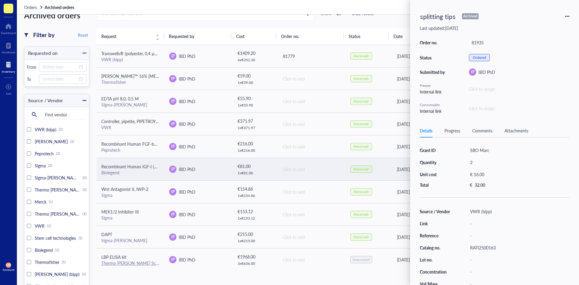
click at [144, 171] on div "Biolegend" at bounding box center [130, 172] width 58 height 5
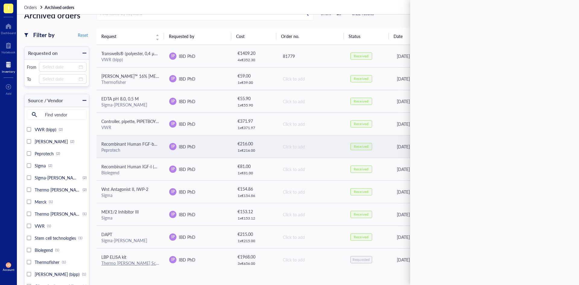
click at [146, 152] on div "Peprotech" at bounding box center [130, 149] width 58 height 5
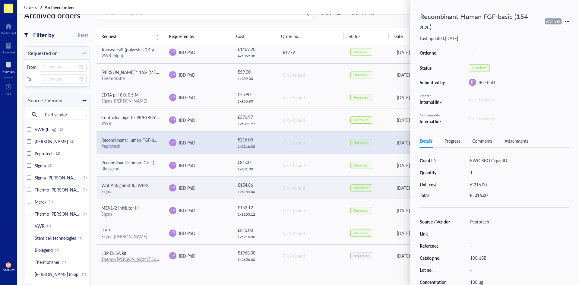
scroll to position [277, 0]
